Goal: Task Accomplishment & Management: Manage account settings

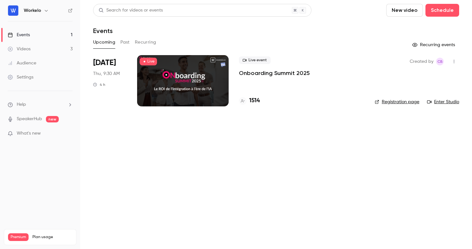
click at [275, 75] on p "Onboarding Summit 2025" at bounding box center [274, 73] width 71 height 8
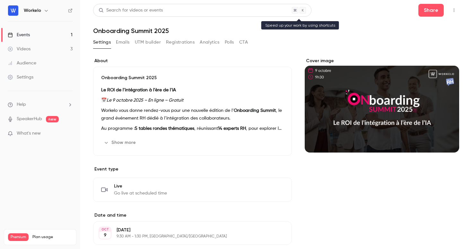
click at [127, 12] on div "Search for videos or events" at bounding box center [131, 10] width 64 height 7
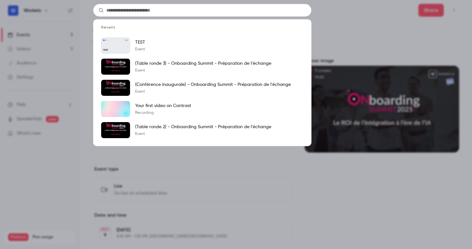
click at [348, 18] on div "Recent Workelo [DATE] TEST TEST Event (Table ronde 3) - Onboarding Summit - Pré…" at bounding box center [236, 124] width 472 height 249
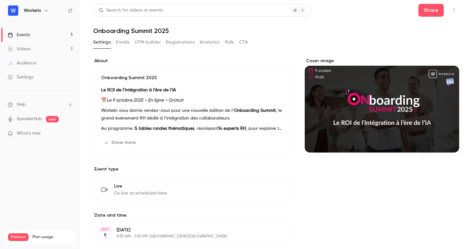
click at [185, 41] on button "Registrations" at bounding box center [180, 42] width 29 height 10
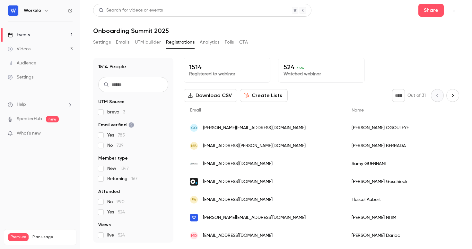
click at [126, 89] on input "text" at bounding box center [133, 84] width 70 height 15
paste input "**********"
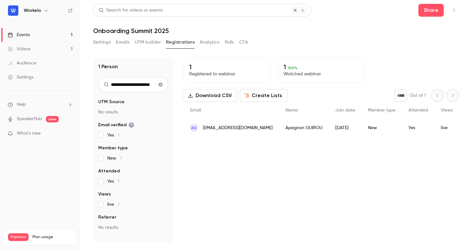
type input "**********"
click at [250, 129] on span "[EMAIL_ADDRESS][DOMAIN_NAME]" at bounding box center [238, 128] width 70 height 7
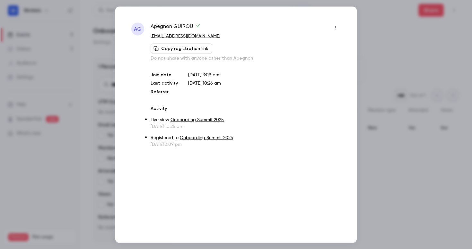
click at [184, 49] on button "Copy registration link" at bounding box center [182, 48] width 62 height 10
click at [336, 30] on icon "button" at bounding box center [335, 27] width 5 height 4
click at [396, 38] on div at bounding box center [236, 124] width 472 height 249
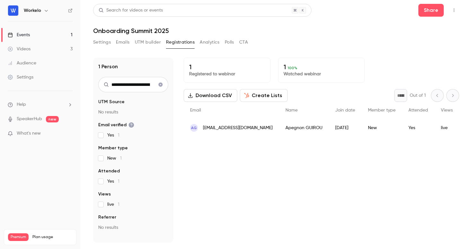
click at [161, 86] on icon "Clear search" at bounding box center [161, 85] width 4 height 4
